Goal: Information Seeking & Learning: Learn about a topic

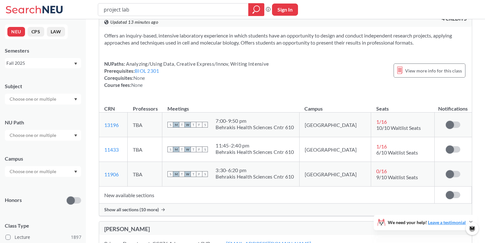
scroll to position [22, 0]
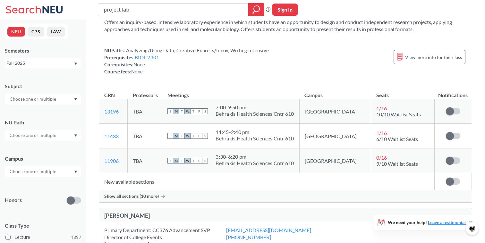
scroll to position [36, 0]
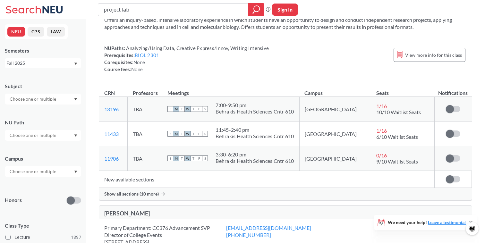
click at [147, 191] on span "Show all sections (10 more)" at bounding box center [131, 194] width 55 height 6
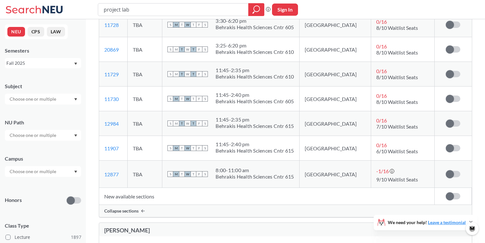
scroll to position [285, 0]
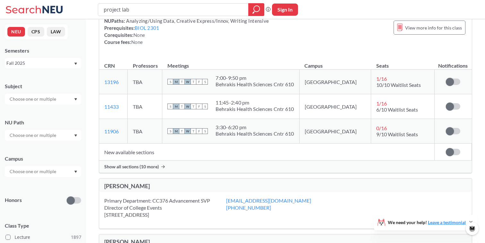
scroll to position [65, 0]
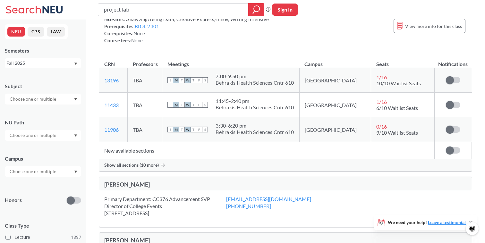
click at [142, 167] on span "Show all sections (10 more)" at bounding box center [131, 165] width 55 height 6
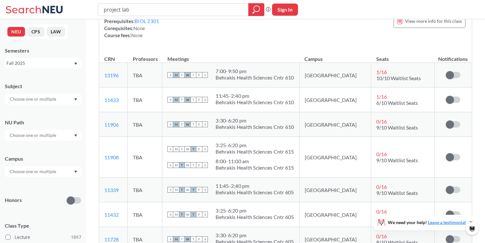
scroll to position [67, 0]
